Goal: Task Accomplishment & Management: Complete application form

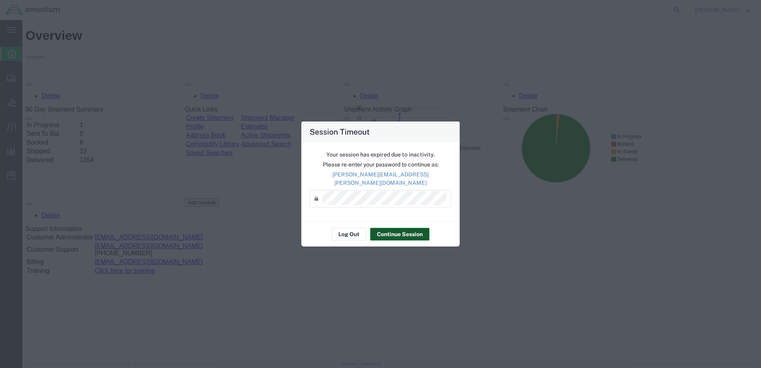
click at [390, 233] on button "Continue Session" at bounding box center [399, 234] width 59 height 13
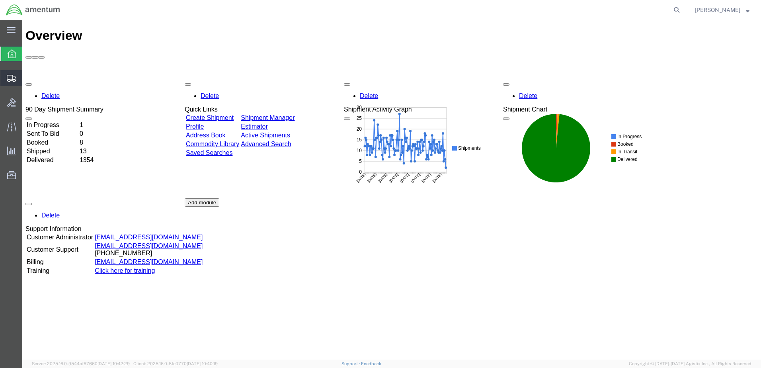
click at [0, 0] on span "Create from Template" at bounding box center [0, 0] width 0 height 0
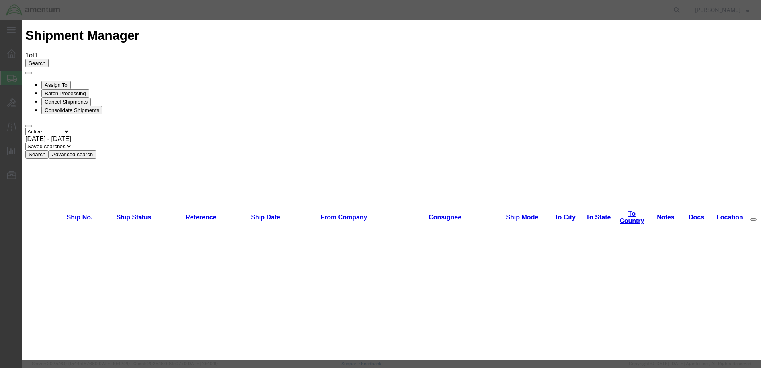
scroll to position [896, 0]
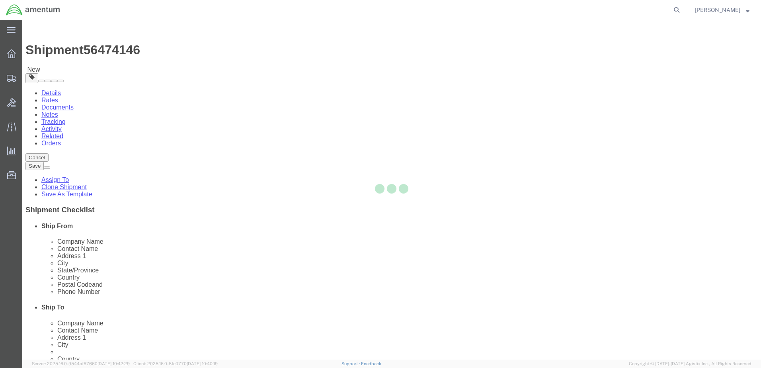
select select "49949"
select select "49933"
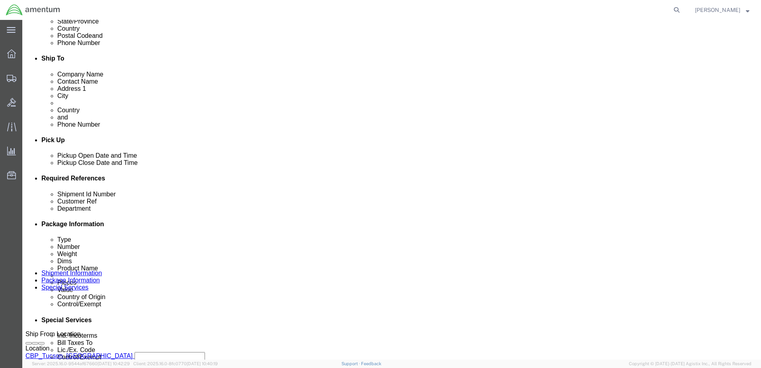
scroll to position [318, 0]
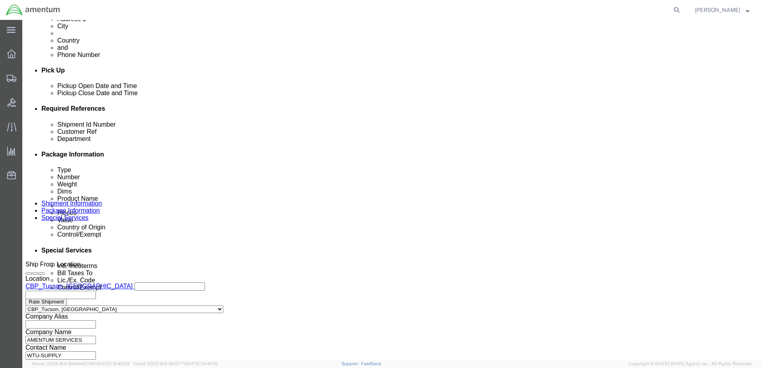
click div "[DATE] 1:45 PM"
type input "2:45 PM"
click div "Open Time 2:45 PM [DATE] 1:45 PM - [DATE] 1:45 PM Cancel Apply"
click button "Apply"
click div
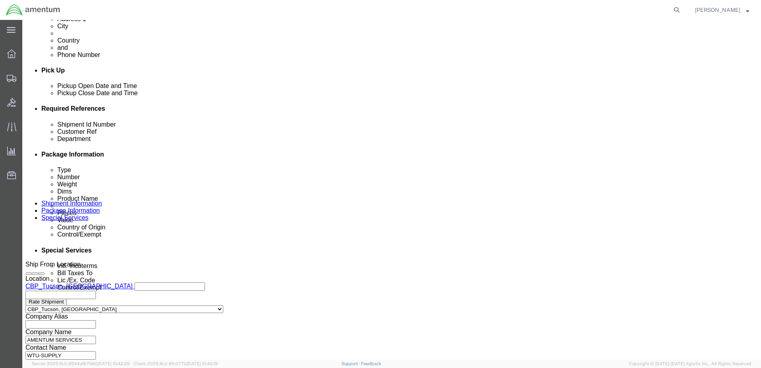
click button "Apply"
click input "text"
click input "US:323877/ WINDOW PANEL"
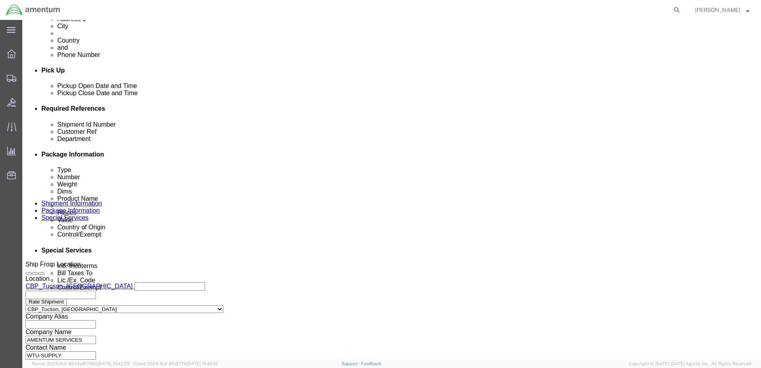
click input "US:323877/ WINDOW PANEL"
type input "US:323877/ WINDOW PANEL"
click input "text"
paste input "US:323877/ WINDOW PANEL"
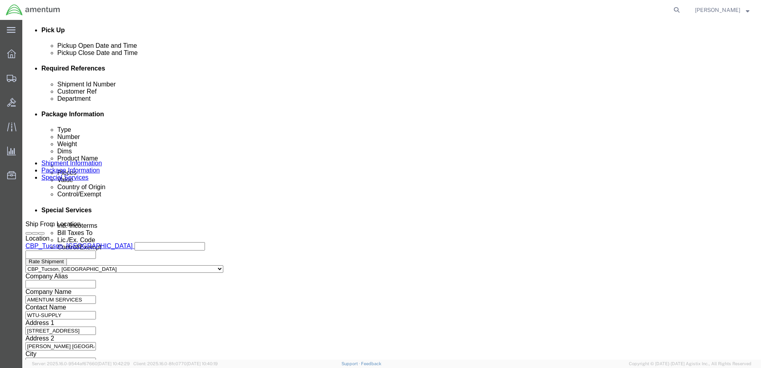
scroll to position [359, 0]
type input "US:323877/ WINDOW PANEL"
click button "Continue"
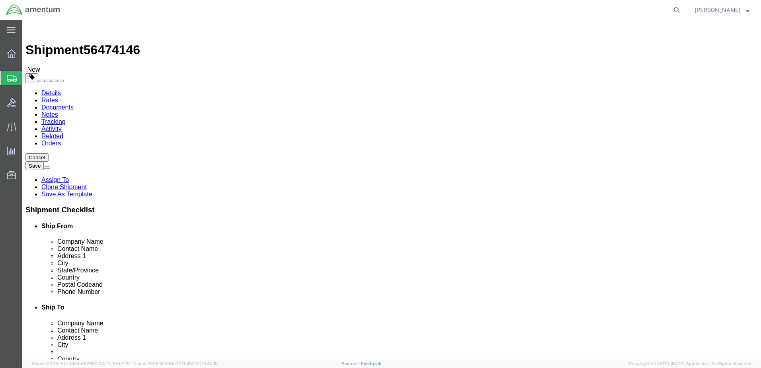
click input "13.00"
drag, startPoint x: 97, startPoint y: 164, endPoint x: 40, endPoint y: 159, distance: 57.1
click div "Package Type Select Bale(s) Basket(s) Bolt(s) Bottle(s) Buckets Bulk Bundle(s) …"
type input "8.0"
type input "32.0"
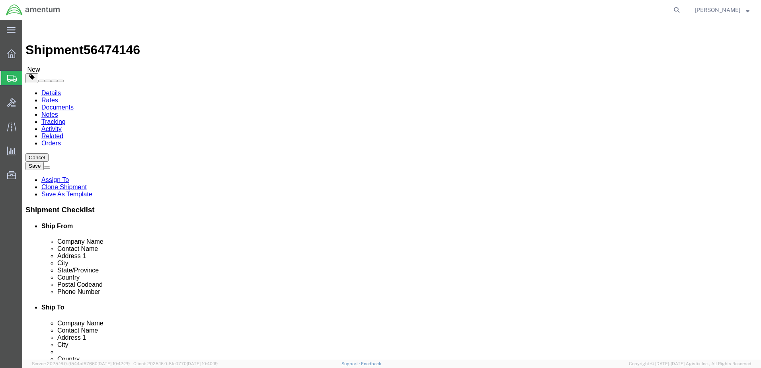
type input "27"
type input "11.00"
click dd "3.00 Each"
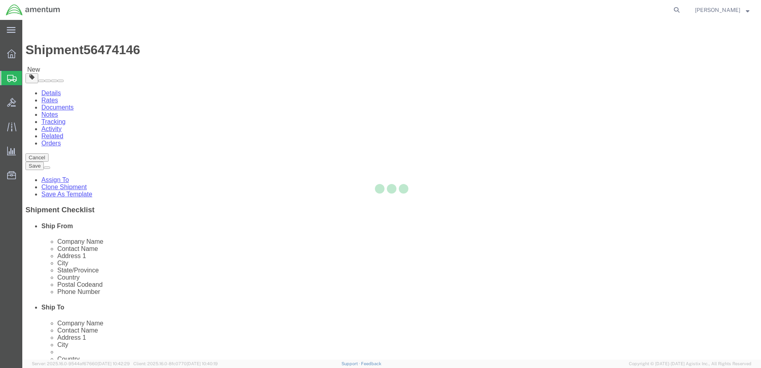
click at [164, 254] on div at bounding box center [391, 189] width 739 height 339
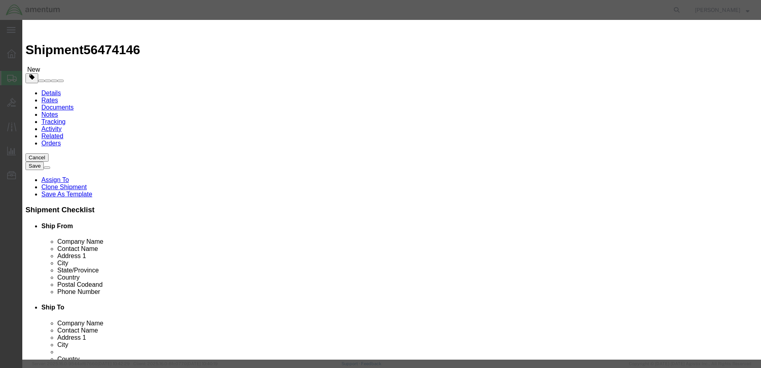
drag, startPoint x: 164, startPoint y: 58, endPoint x: 106, endPoint y: 59, distance: 58.1
click div "Edit content Commodity library Product Name ATTN: [PERSON_NAME]/SUPP Pieces 3.0…"
paste input "US:323877/ WINDOW PANEL"
type input "US:323877/ WINDOW PANEL"
type input "1.0"
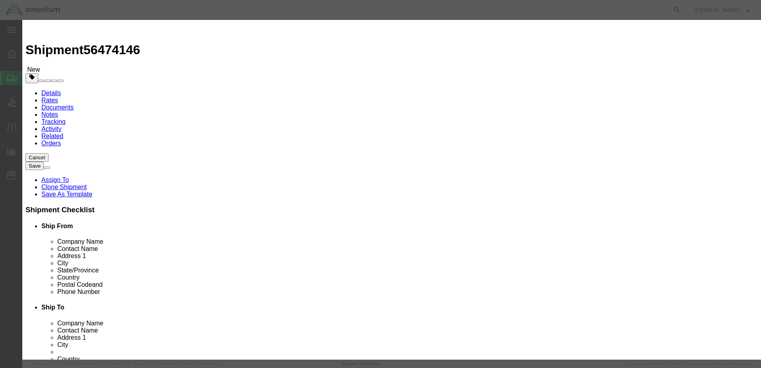
scroll to position [147, 0]
type input "1944.43"
click button "Save & Close"
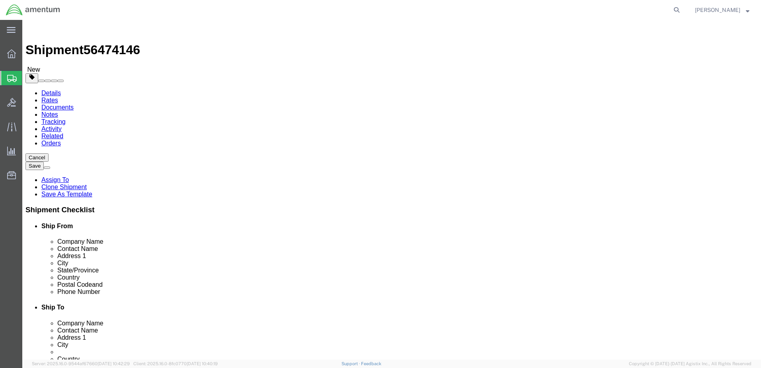
click button "Continue"
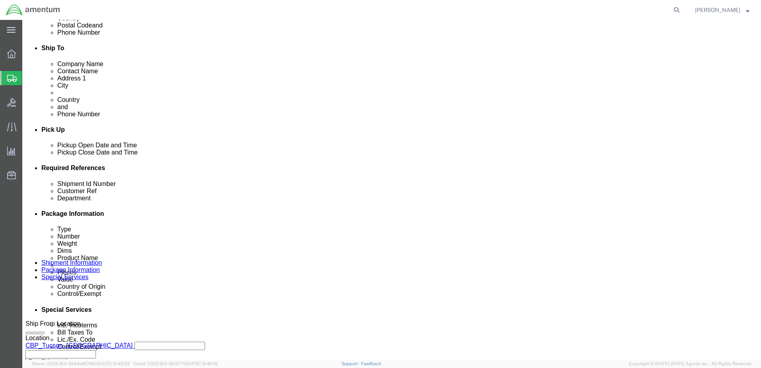
scroll to position [279, 0]
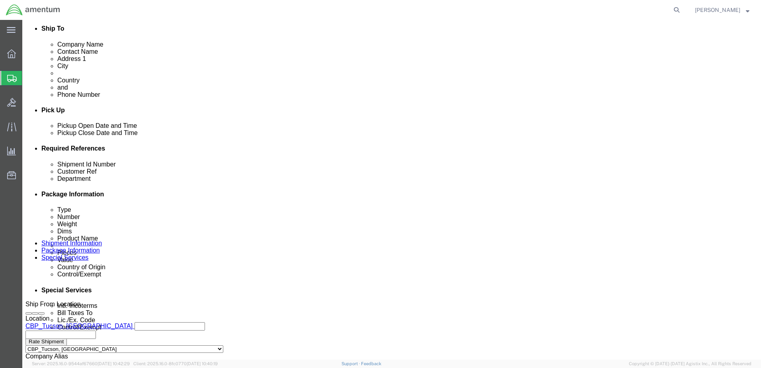
click select "Select Carriage Insurance Paid Carriage Paid To Cost and Freight Cost Insurance…"
select select "DDP"
click select "Select Carriage Insurance Paid Carriage Paid To Cost and Freight Cost Insurance…"
select select "SHIP"
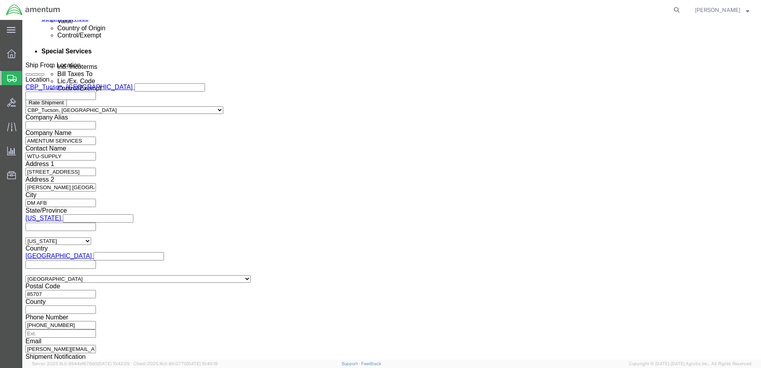
scroll to position [649, 0]
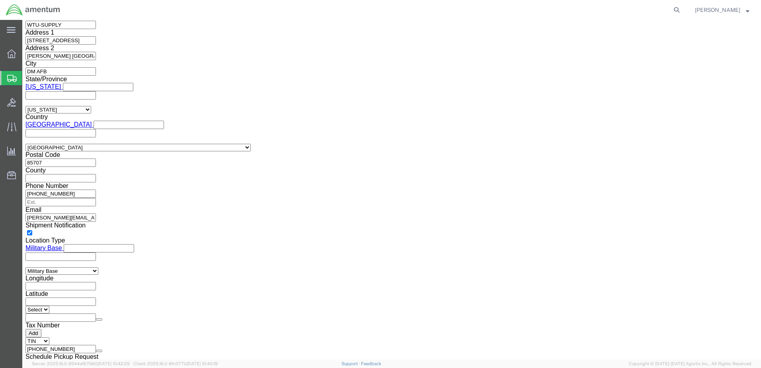
click button "Rate Shipment"
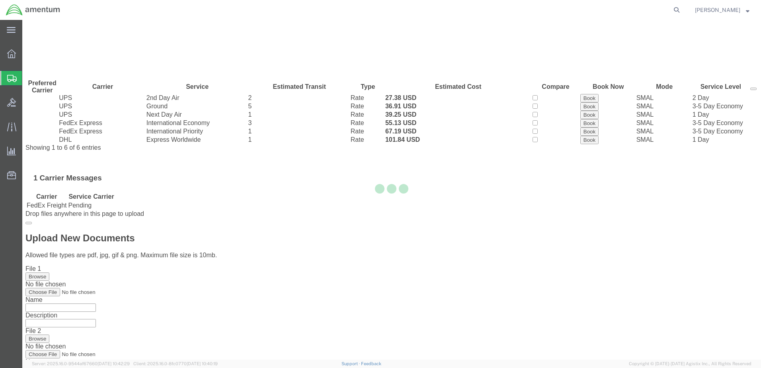
scroll to position [0, 0]
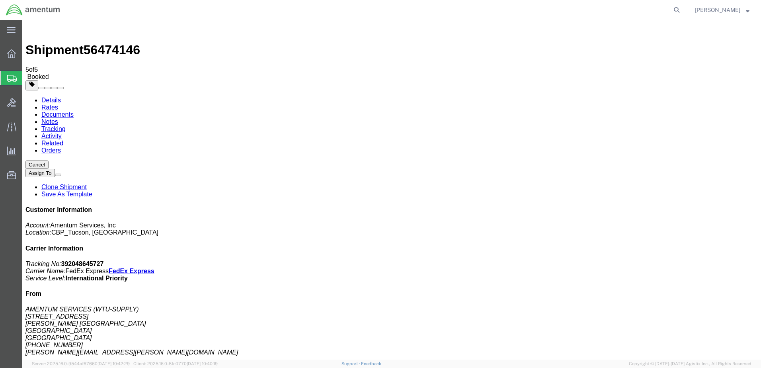
click at [0, 0] on span "Create from Template" at bounding box center [0, 0] width 0 height 0
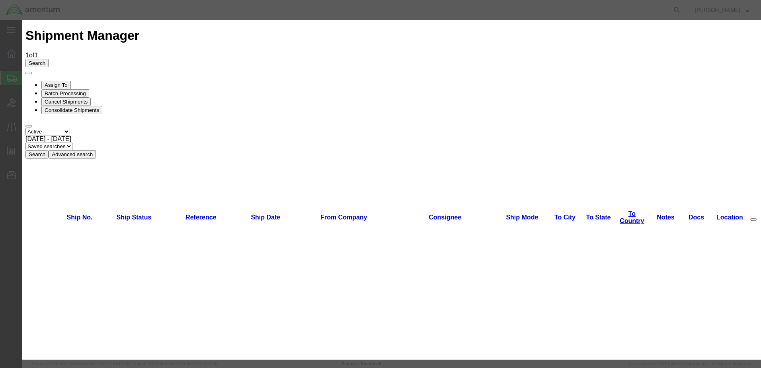
scroll to position [896, 0]
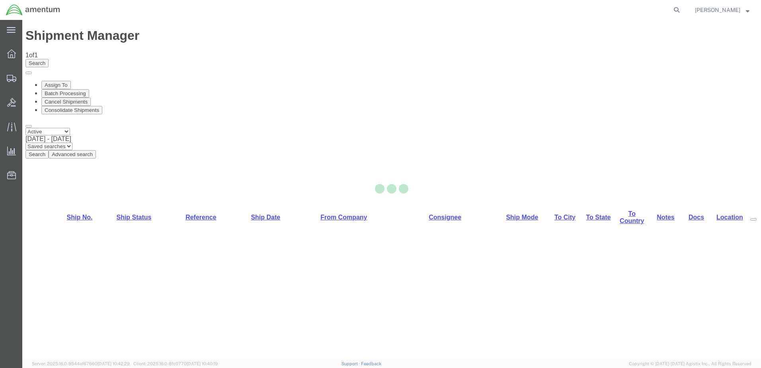
select select "49949"
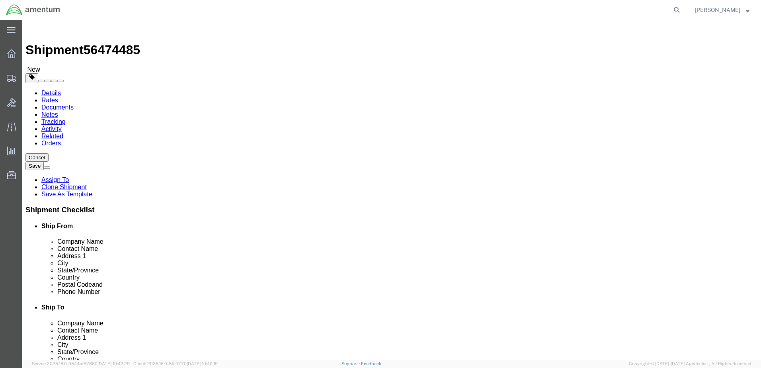
type input "dtm"
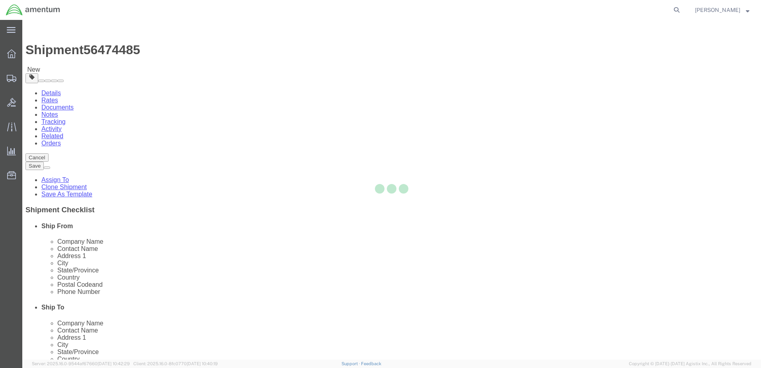
type input "48045"
type input "[PHONE_NUMBER]"
type input "[PERSON_NAME][EMAIL_ADDRESS][PERSON_NAME][DOMAIN_NAME]"
checkbox input "true"
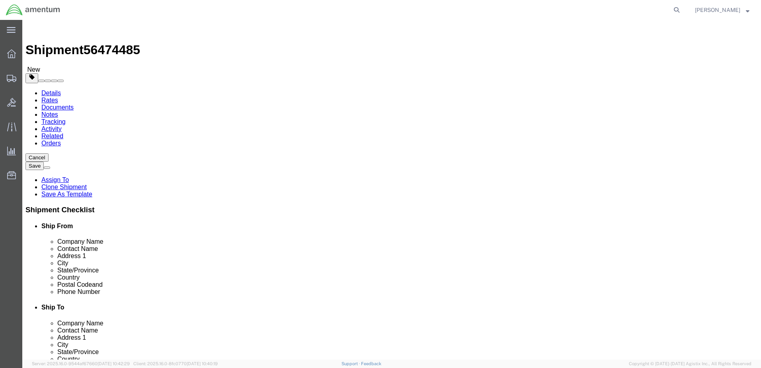
select select "MI"
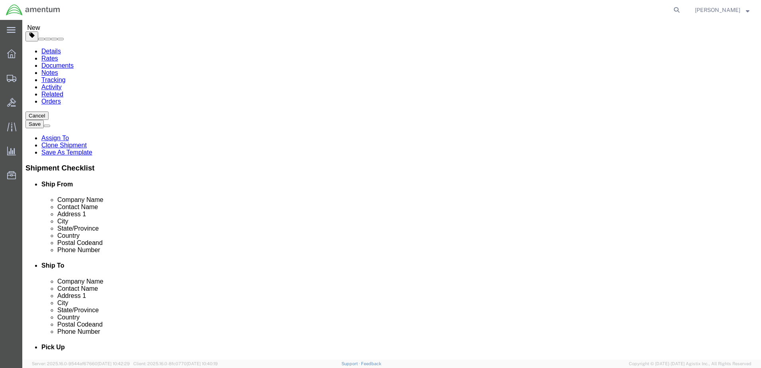
scroll to position [199, 0]
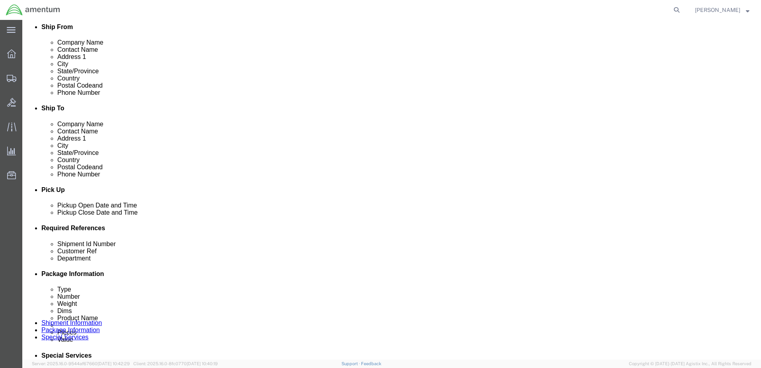
click div "[DATE] 2:04 PM"
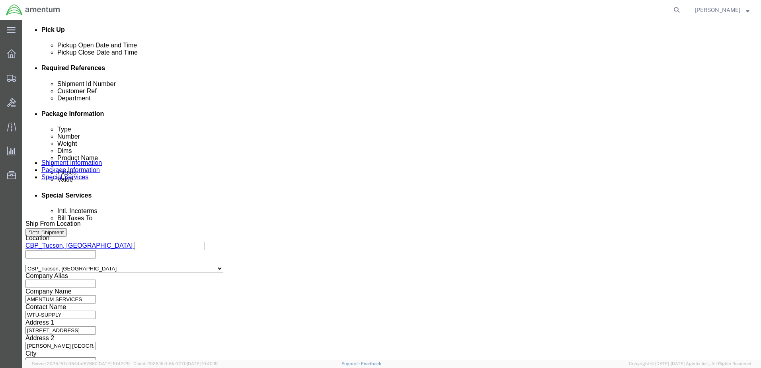
type input "3:04 PM"
drag, startPoint x: 109, startPoint y: 200, endPoint x: 114, endPoint y: 199, distance: 5.6
click button "Apply"
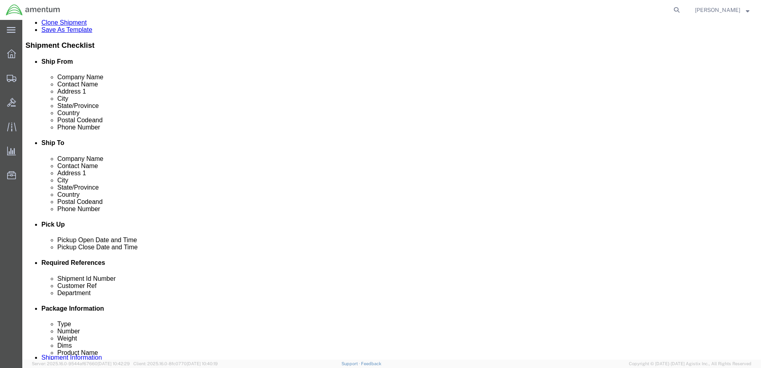
scroll to position [160, 0]
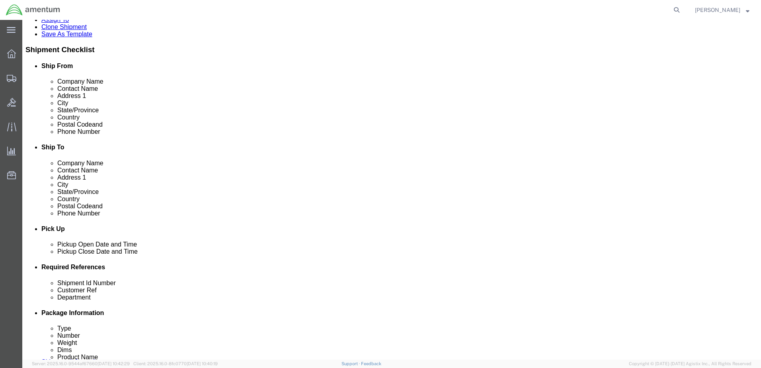
click div
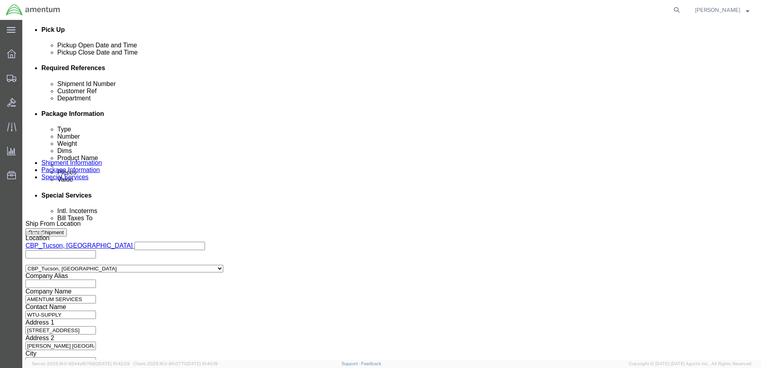
click button "Apply"
drag, startPoint x: 76, startPoint y: 129, endPoint x: -24, endPoint y: 129, distance: 100.3
click html "Shipment 56474485 New Details Rates Documents Notes Tracking Activity Related O…"
click input "US: 323714 / SWITCH TOGGLE"
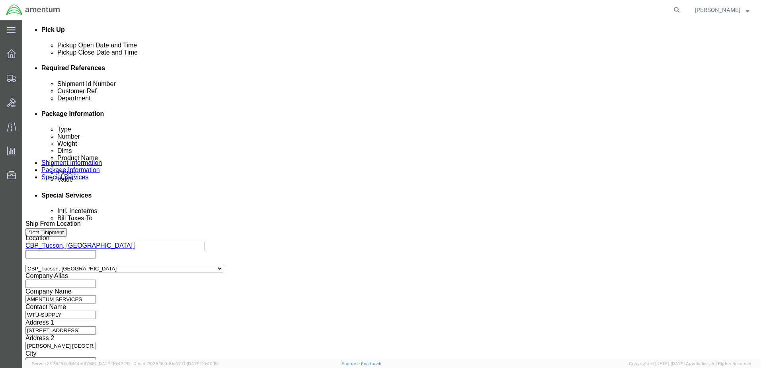
click input "US: 323714 / SWITCH TOGGLE"
type input "US: 323714 / SWITCH TOGGLE"
click input "text"
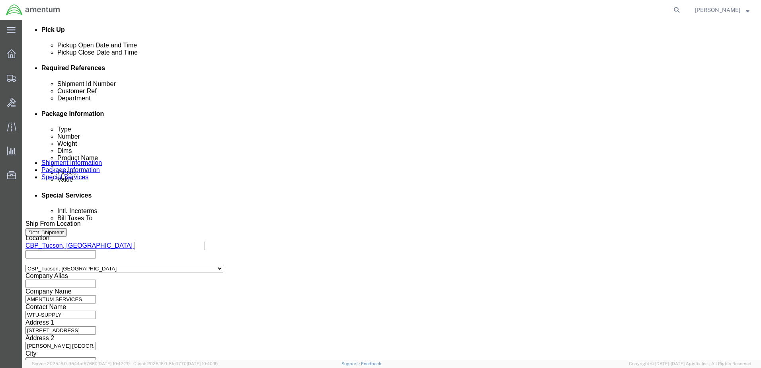
paste input "US: 323714 / SWITCH TOGGLE"
type input "US: 323714 / SWITCH TOGGLE"
click input "6118.03.03.2219.xxx.xxxx"
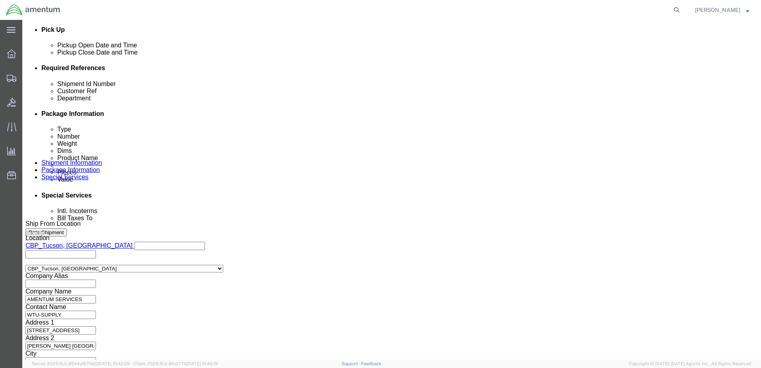
scroll to position [0, 3]
type input "6118.03.03.2219.DTM.0000"
click button "Continue"
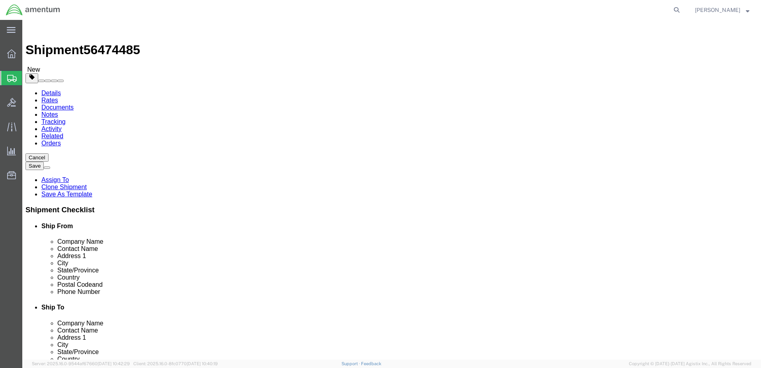
drag, startPoint x: 65, startPoint y: 169, endPoint x: 57, endPoint y: 170, distance: 7.6
click div "Dimensions Length 12.00 x Width 12.00 x Height 12.00 Select cm ft in"
type input "10"
type input "12"
type input "2"
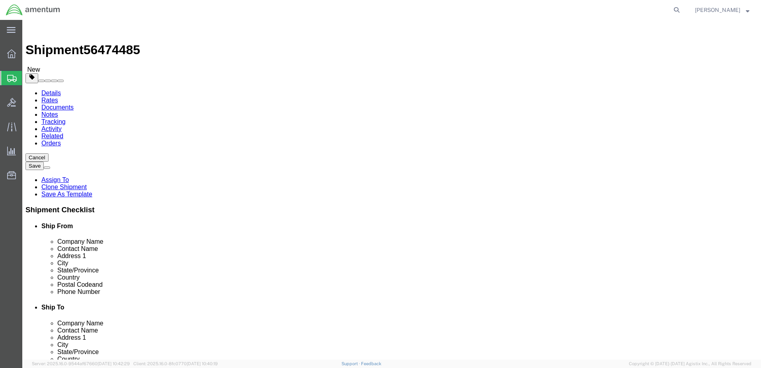
type input "1.0"
click div "Pieces: 1.00 Each Total value: 200.00 USD"
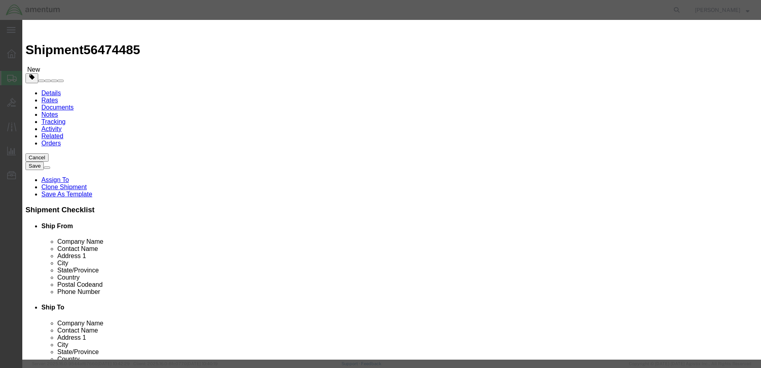
drag, startPoint x: 253, startPoint y: 63, endPoint x: 128, endPoint y: 56, distance: 125.9
click div "Edit content Commodity library Product Name aircraft part - widget Pieces 1.00 …"
paste input "US: 323714 / SWITCH TOGGLE"
type input "US: 323714 / SWITCH TOGGLE"
type input "21.32"
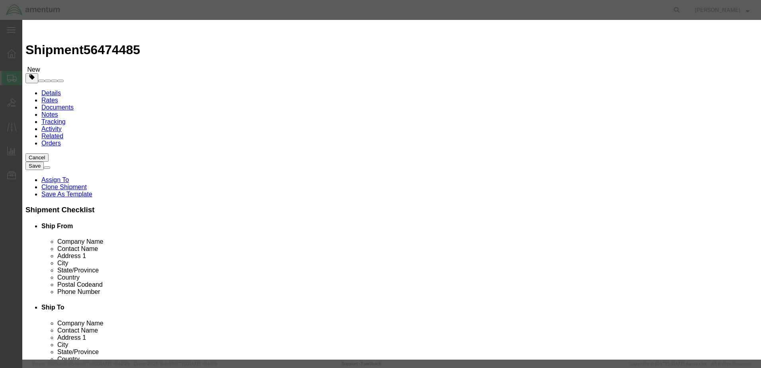
click select "Select 50 55 60 65 70 85 92.5 100 125 175 250 300 400"
select select "125"
click select "Select 50 55 60 65 70 85 92.5 100 125 175 250 300 400"
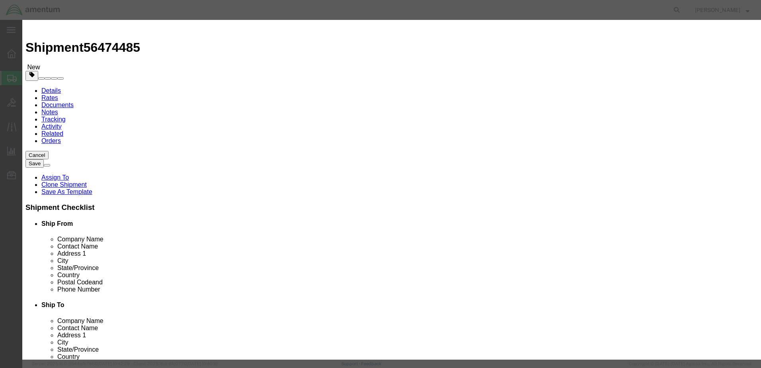
click button "Save & Close"
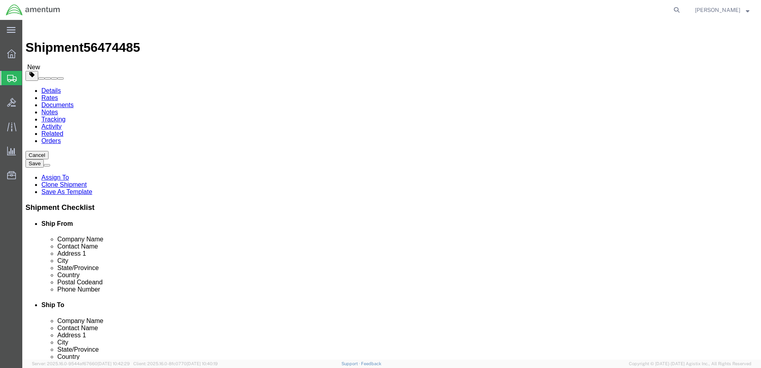
click button "Continue"
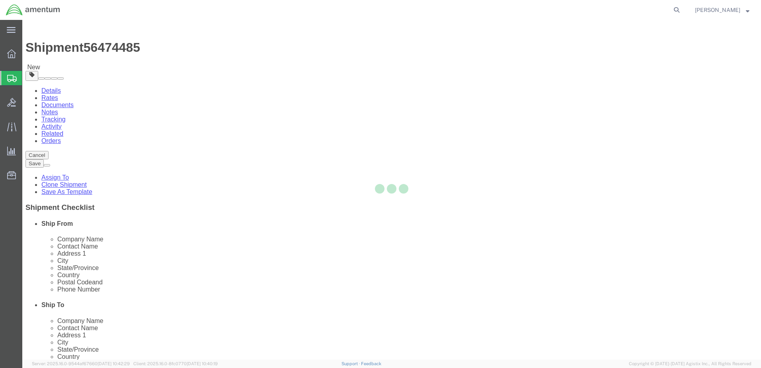
select select
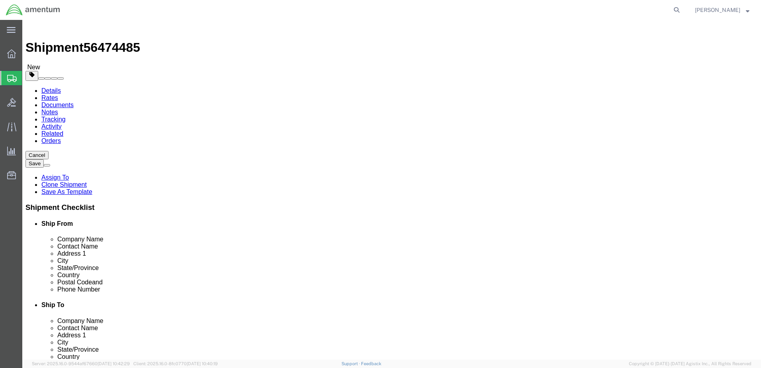
select select "DEPARTMENT"
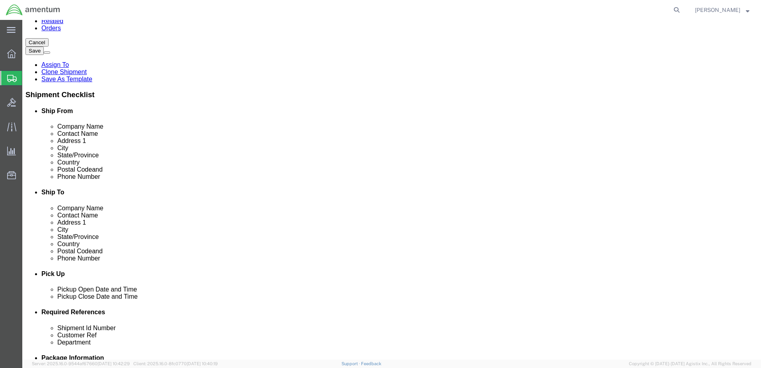
scroll to position [241, 0]
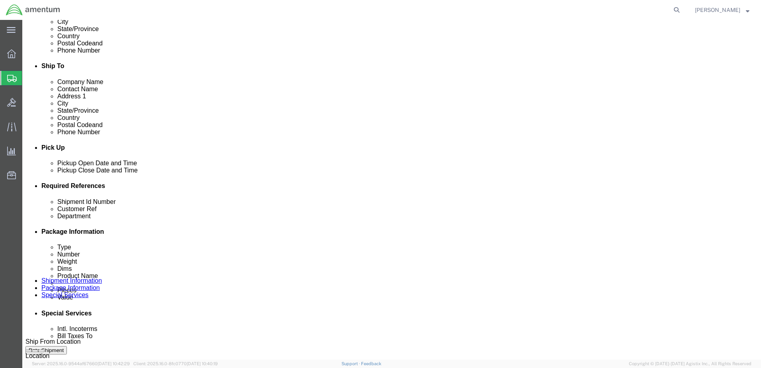
click button "Rate Shipment"
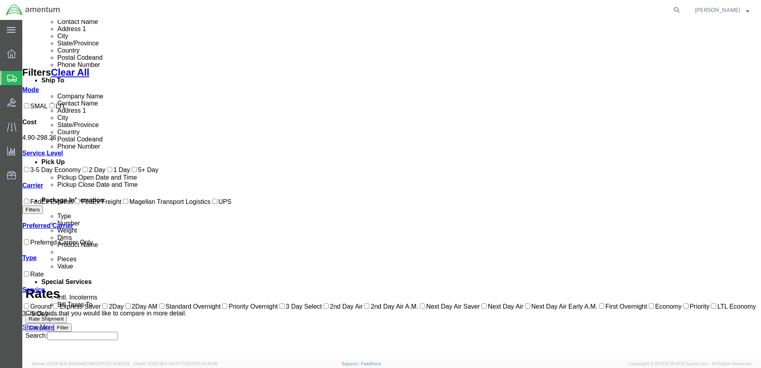
scroll to position [76, 0]
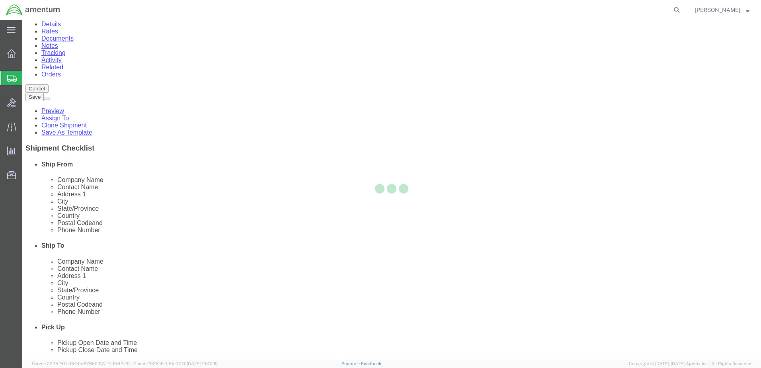
scroll to position [0, 0]
